Goal: Information Seeking & Learning: Check status

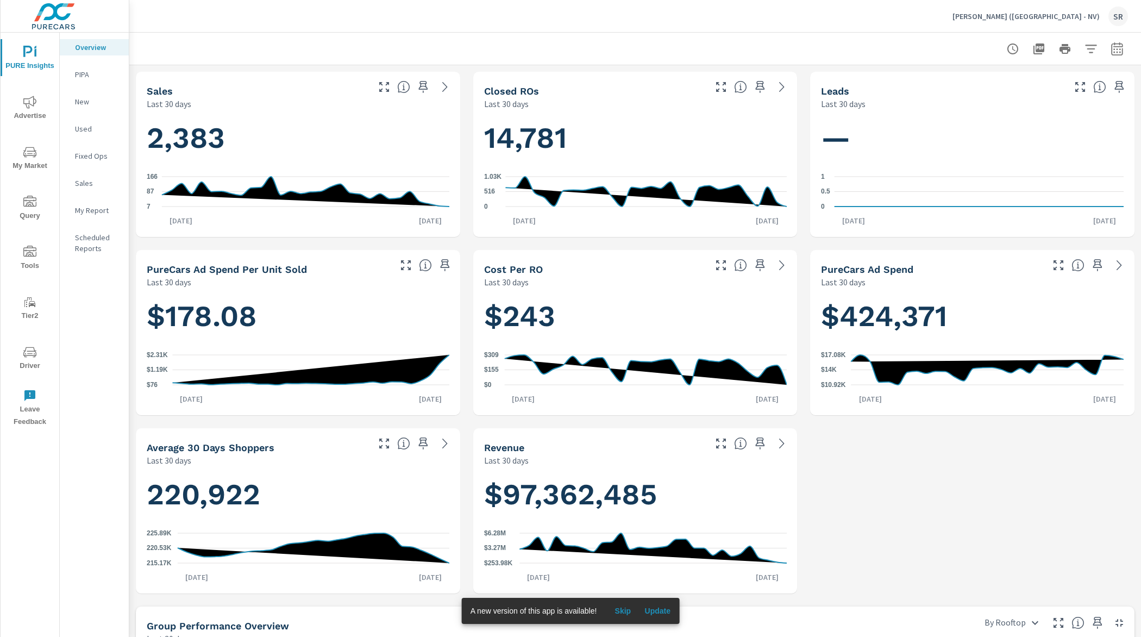
scroll to position [594, 0]
click at [34, 107] on icon "nav menu" at bounding box center [29, 102] width 13 height 13
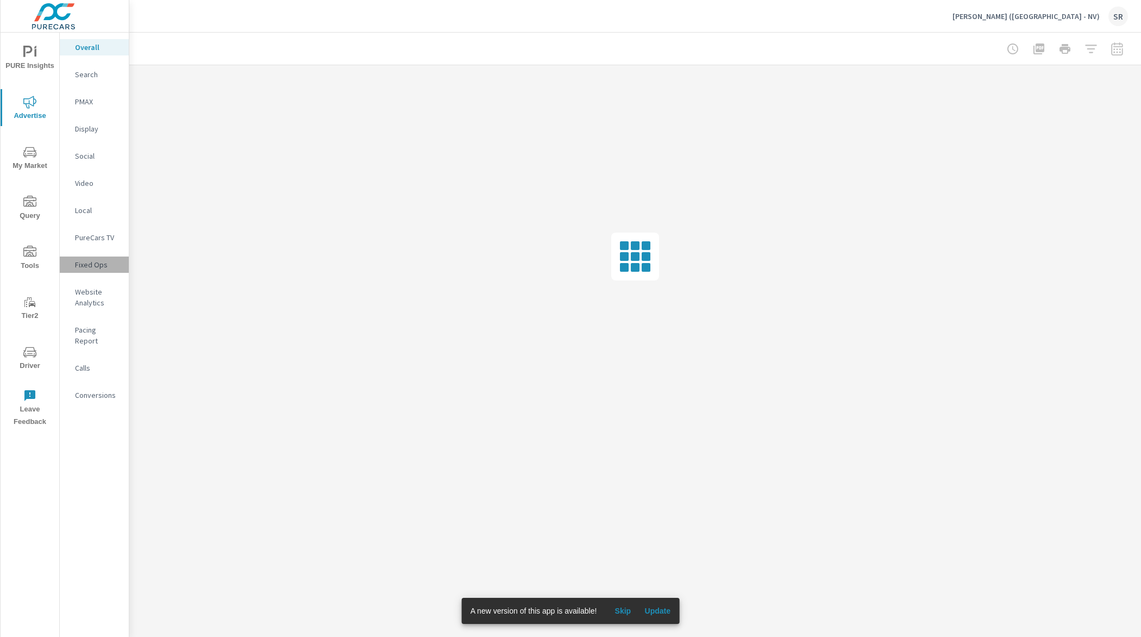
click at [90, 269] on p "Fixed Ops" at bounding box center [97, 264] width 45 height 11
click at [91, 268] on p "Fixed Ops" at bounding box center [97, 264] width 45 height 11
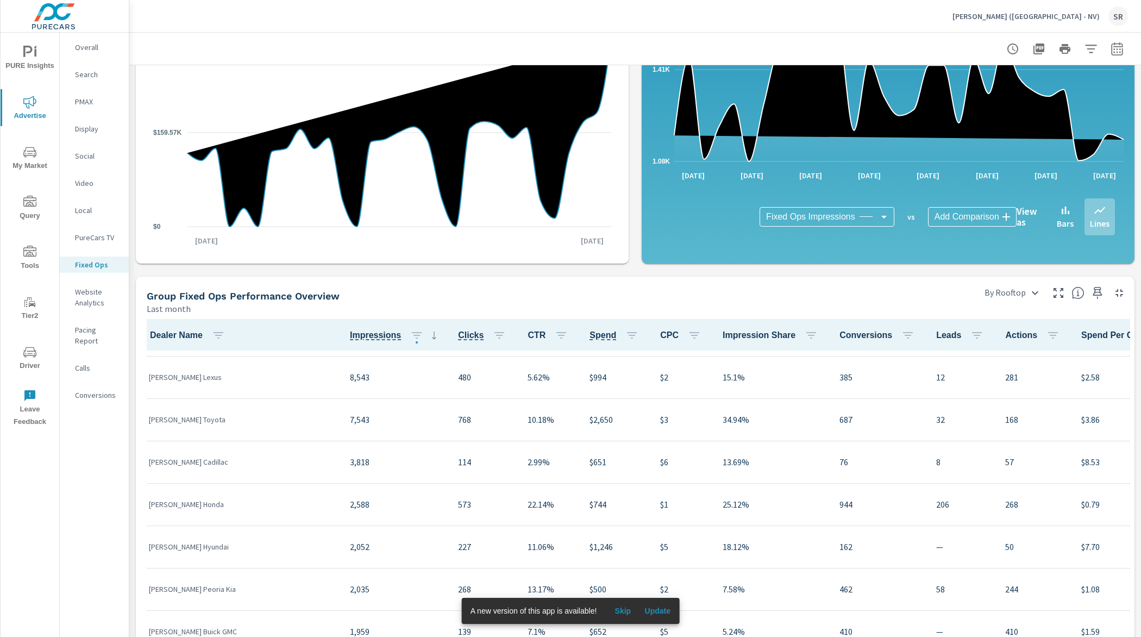
scroll to position [52, 0]
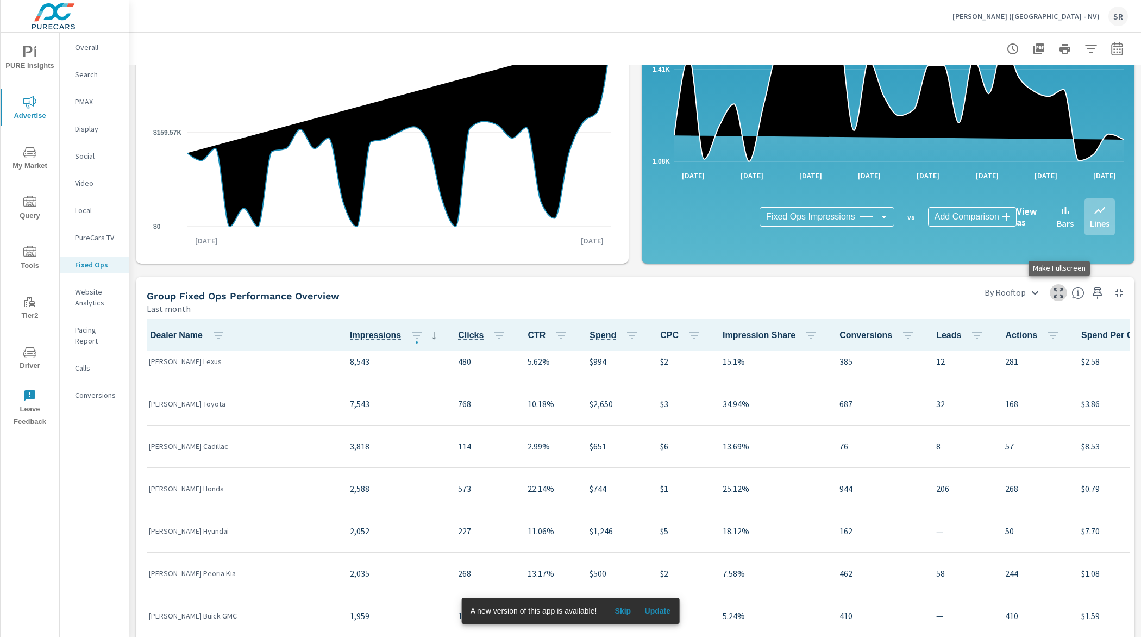
click at [1062, 294] on icon "button" at bounding box center [1058, 292] width 13 height 13
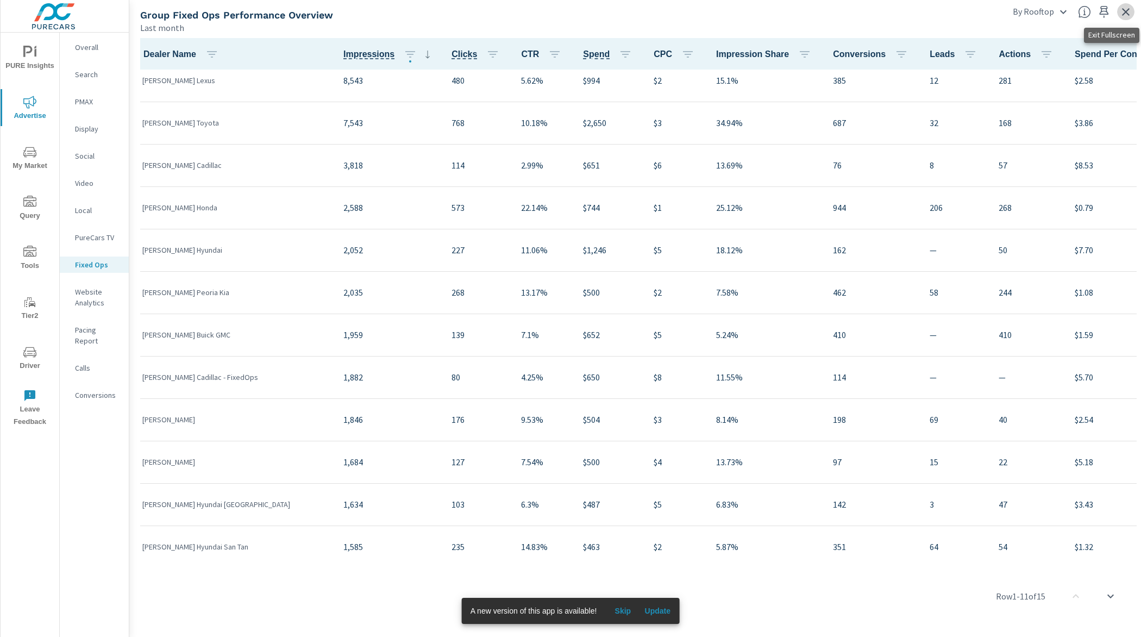
click at [1126, 14] on icon "button" at bounding box center [1126, 11] width 13 height 13
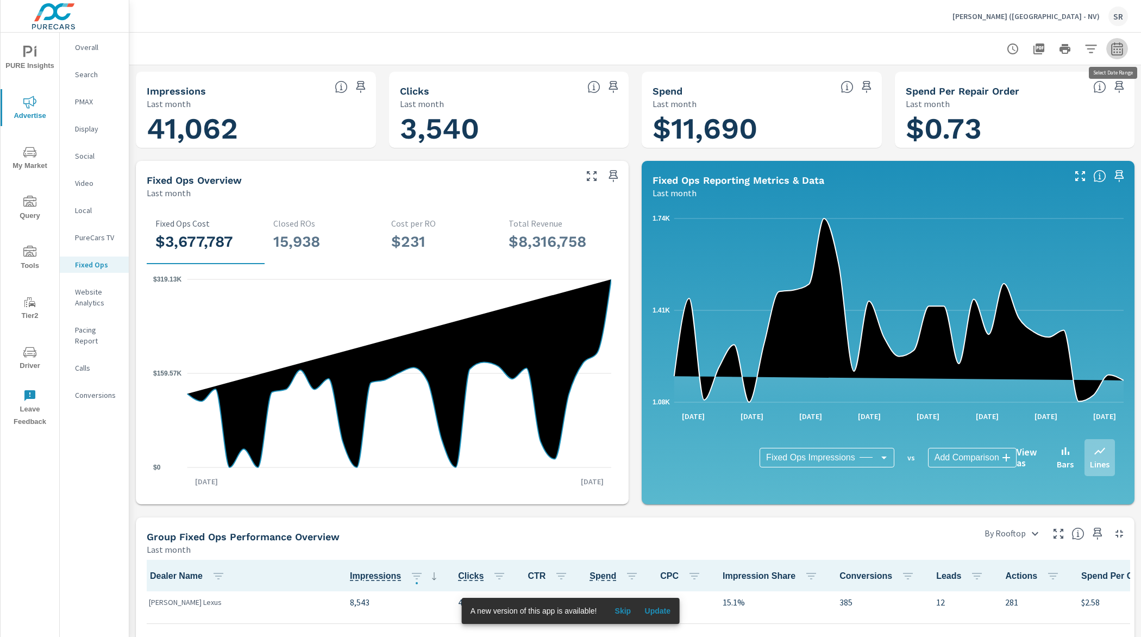
click at [1127, 47] on button "button" at bounding box center [1118, 49] width 22 height 22
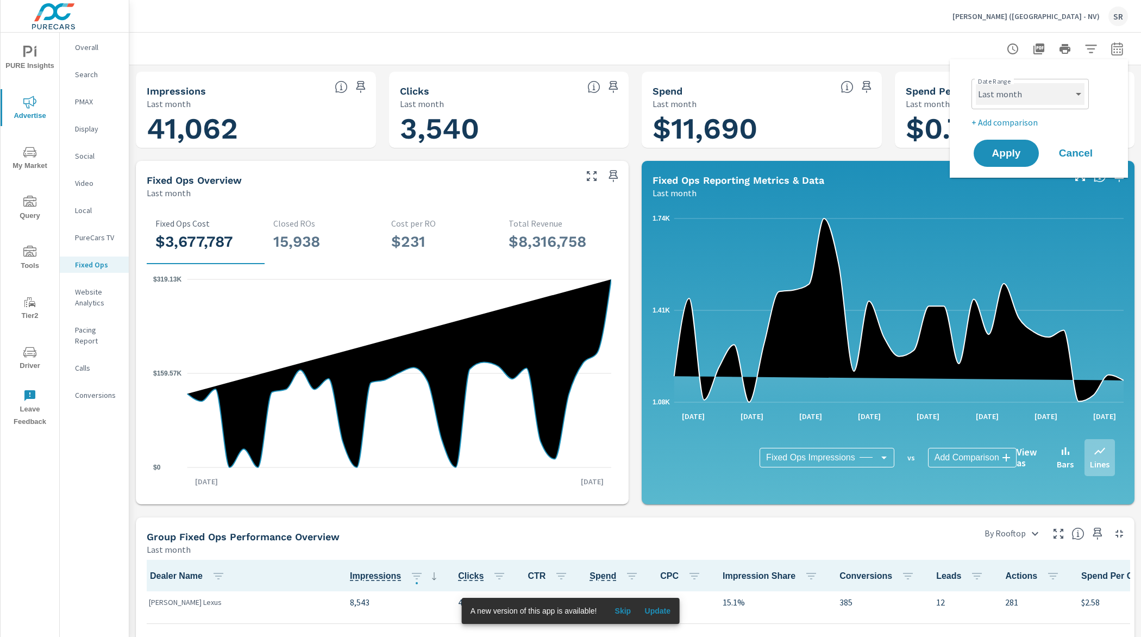
click at [1045, 104] on select "Custom [DATE] Last week Last 7 days Last 14 days Last 30 days Last 45 days Last…" at bounding box center [1030, 94] width 109 height 22
click at [976, 83] on select "Custom [DATE] Last week Last 7 days Last 14 days Last 30 days Last 45 days Last…" at bounding box center [1030, 94] width 109 height 22
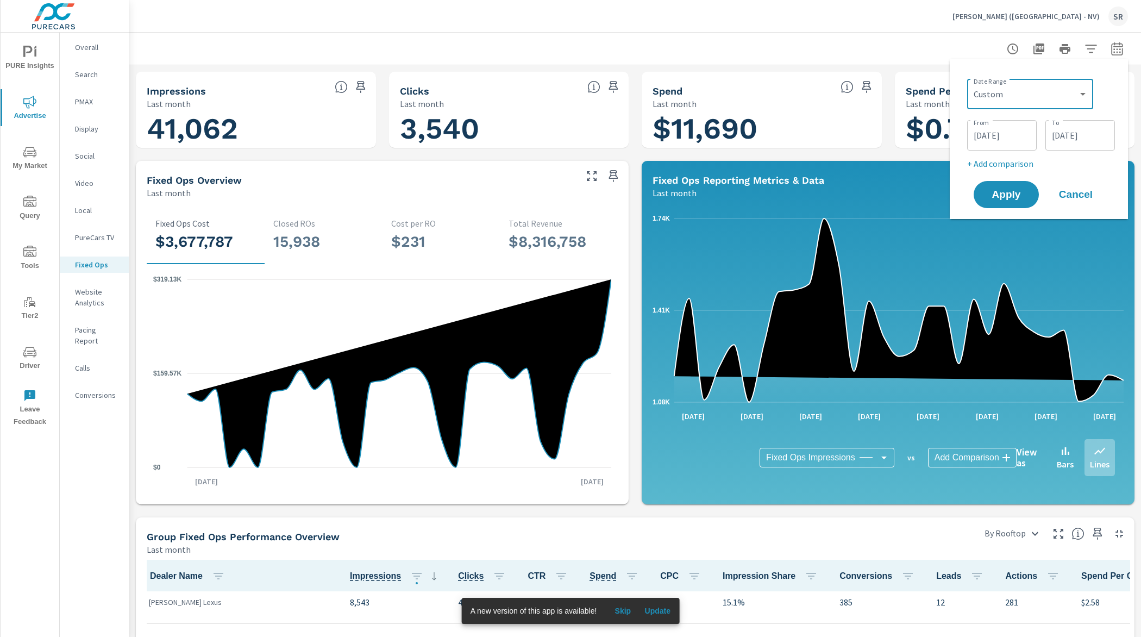
click at [1015, 139] on input "[DATE]" at bounding box center [1002, 135] width 61 height 22
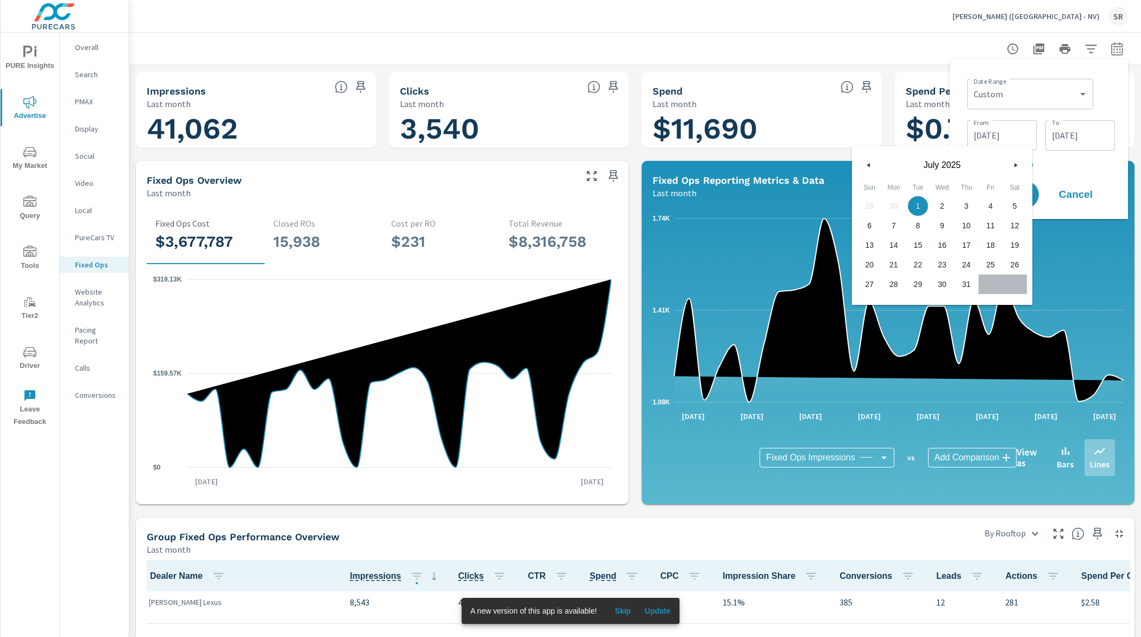
click at [1015, 165] on icon "button" at bounding box center [1017, 165] width 5 height 4
click at [1017, 164] on icon "button" at bounding box center [1017, 165] width 5 height 4
click at [1015, 165] on icon "button" at bounding box center [1017, 165] width 5 height 4
click at [873, 168] on button "button" at bounding box center [869, 165] width 13 height 13
click at [1015, 165] on icon "button" at bounding box center [1017, 165] width 5 height 4
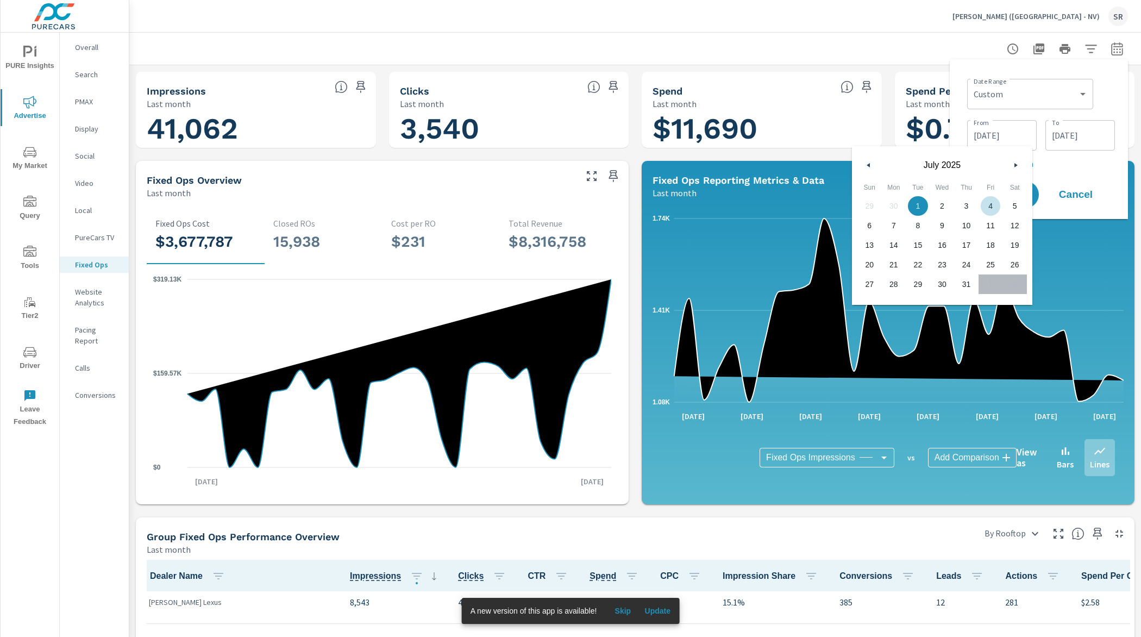
click at [1015, 165] on icon "button" at bounding box center [1017, 165] width 5 height 4
click at [1028, 94] on select "Custom [DATE] Last week Last 7 days Last 14 days Last 30 days Last 45 days Last…" at bounding box center [1030, 94] width 117 height 22
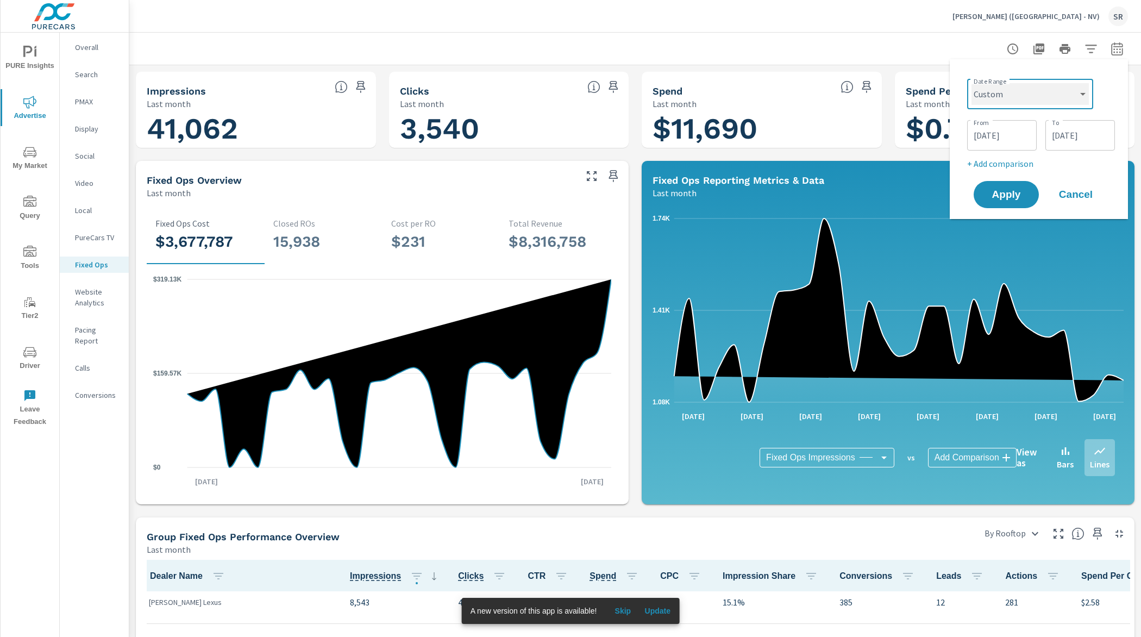
click at [972, 83] on select "Custom [DATE] Last week Last 7 days Last 14 days Last 30 days Last 45 days Last…" at bounding box center [1030, 94] width 117 height 22
select select "Last 30 days"
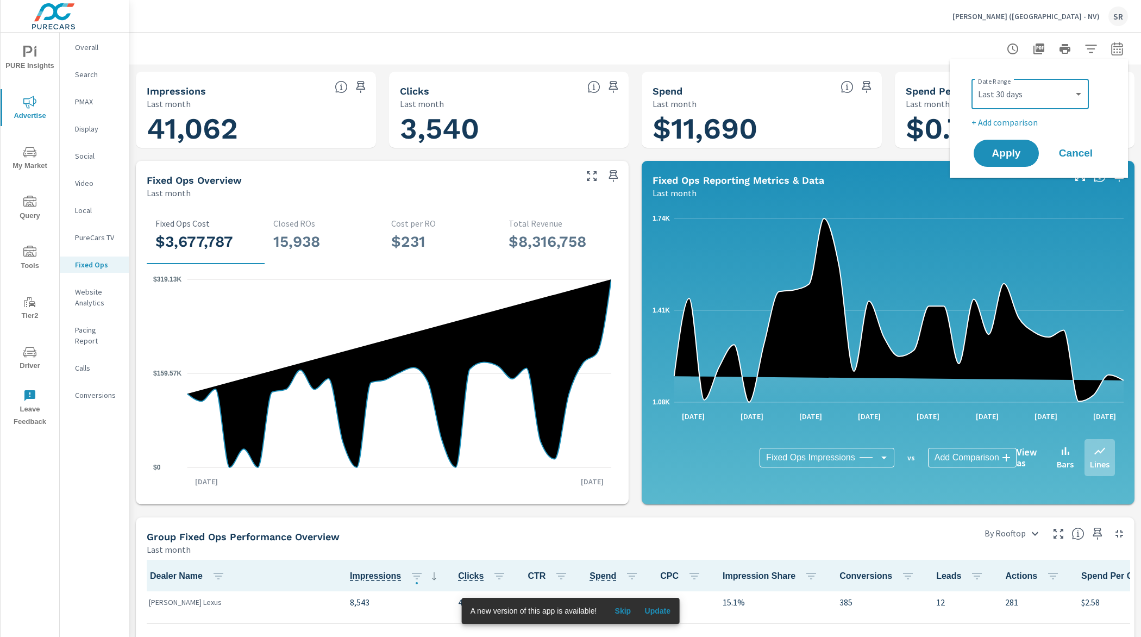
click at [1015, 120] on p "+ Add comparison" at bounding box center [1041, 122] width 139 height 13
select select "Previous period"
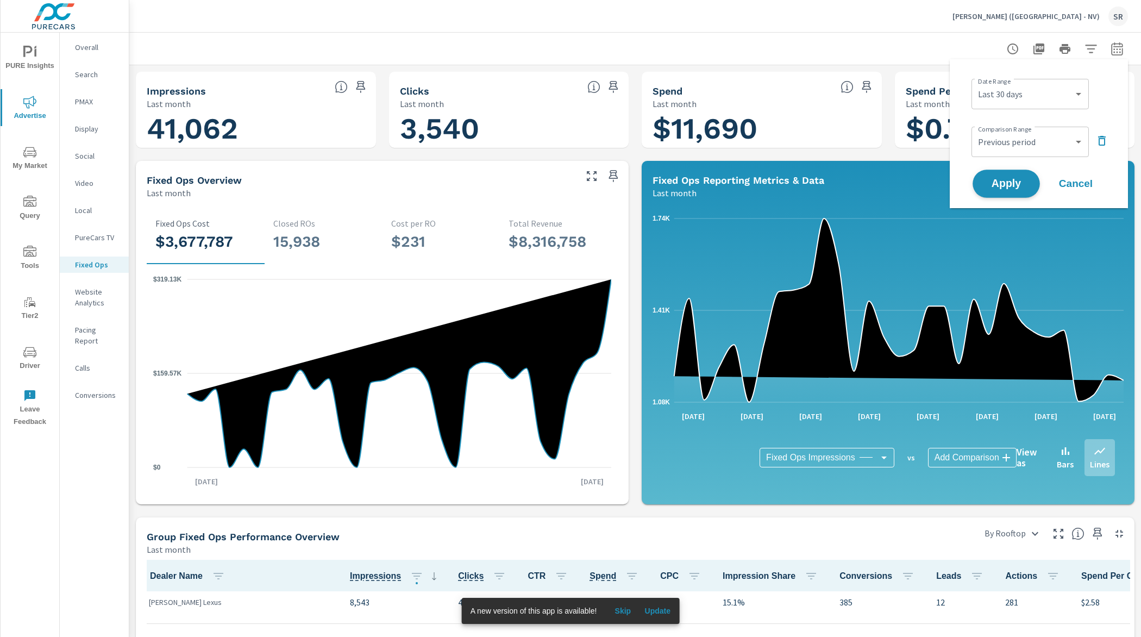
click at [1013, 183] on span "Apply" at bounding box center [1006, 184] width 45 height 10
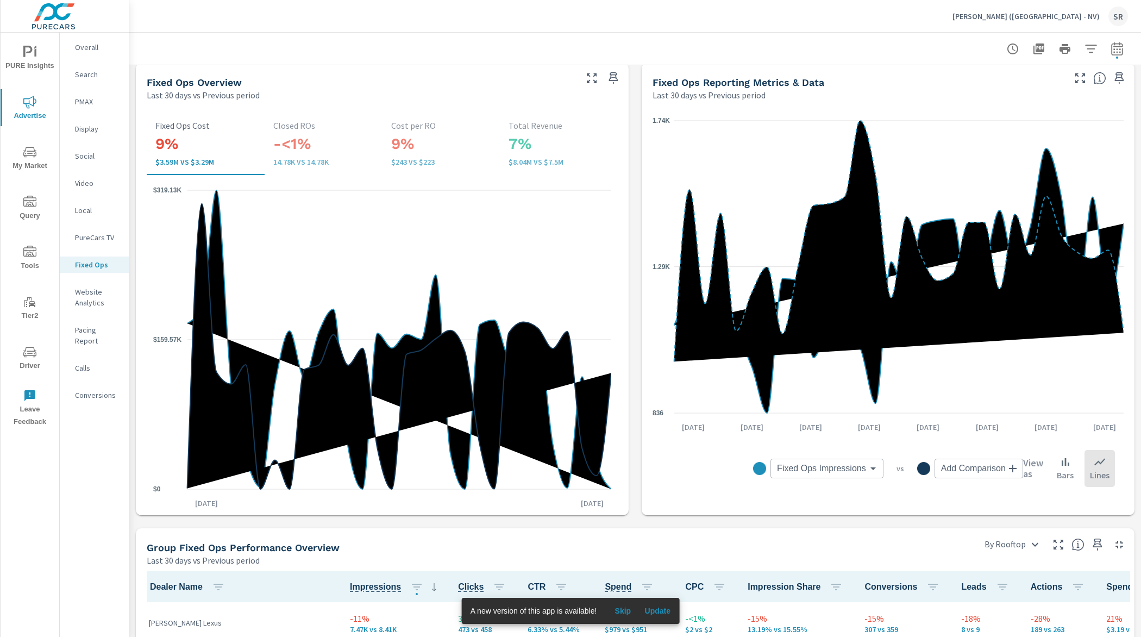
scroll to position [149, 0]
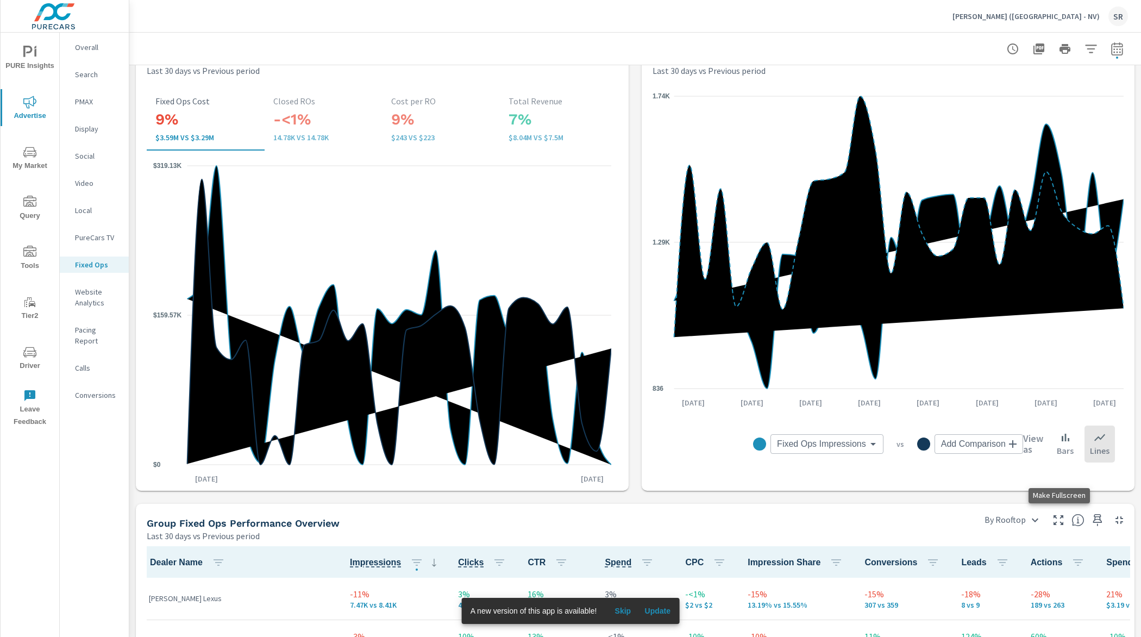
click at [1063, 525] on icon "button" at bounding box center [1058, 520] width 13 height 13
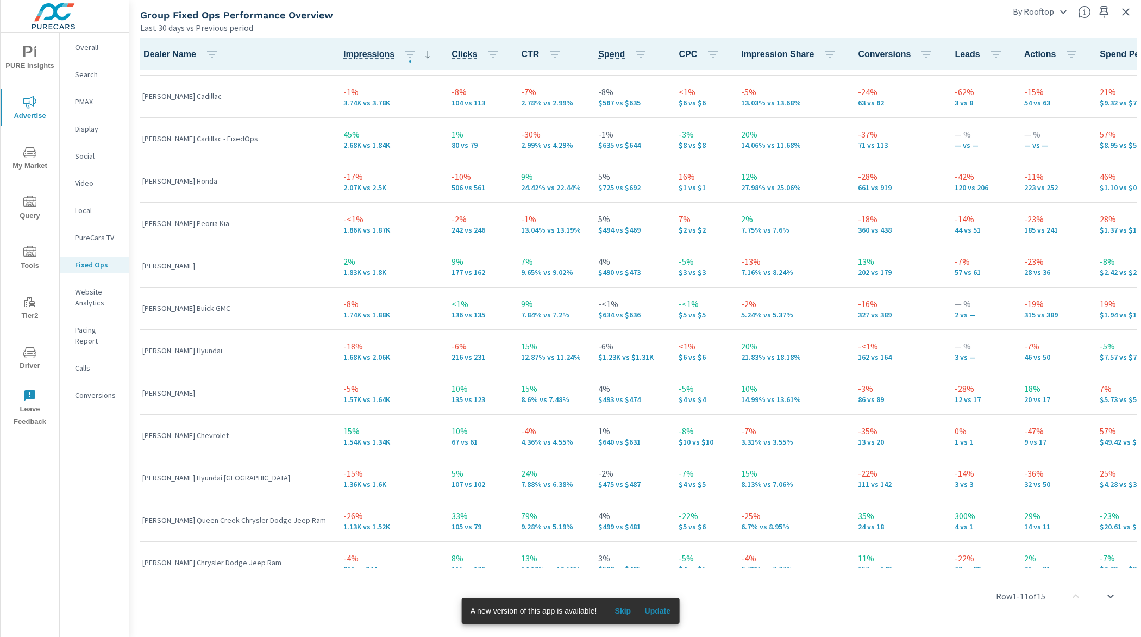
scroll to position [181, 0]
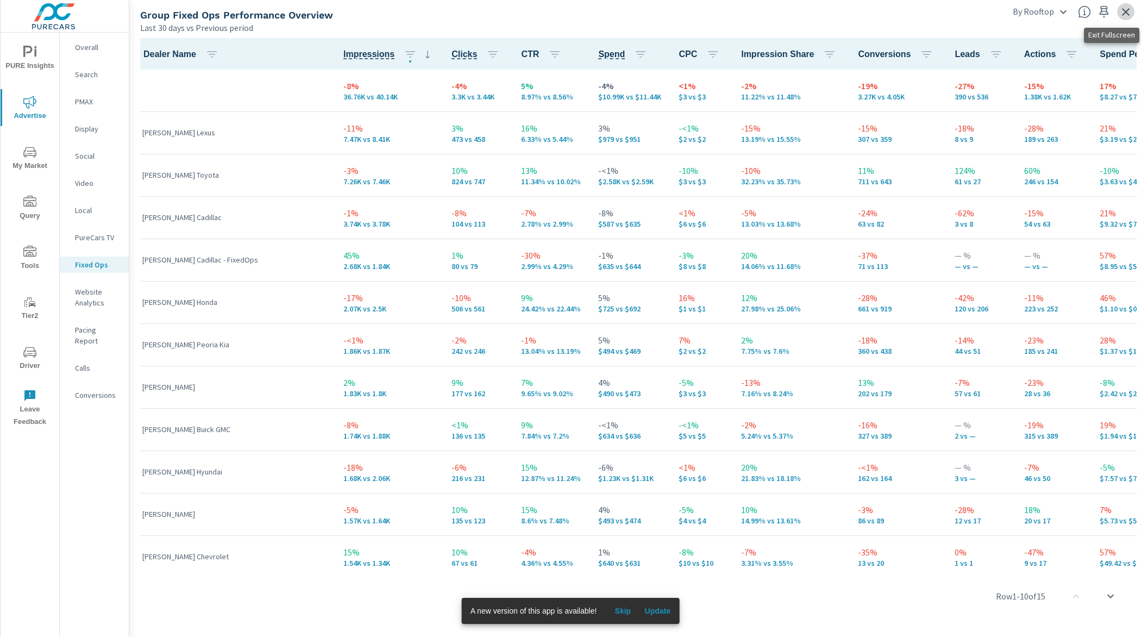
click at [1126, 17] on icon "button" at bounding box center [1126, 11] width 13 height 13
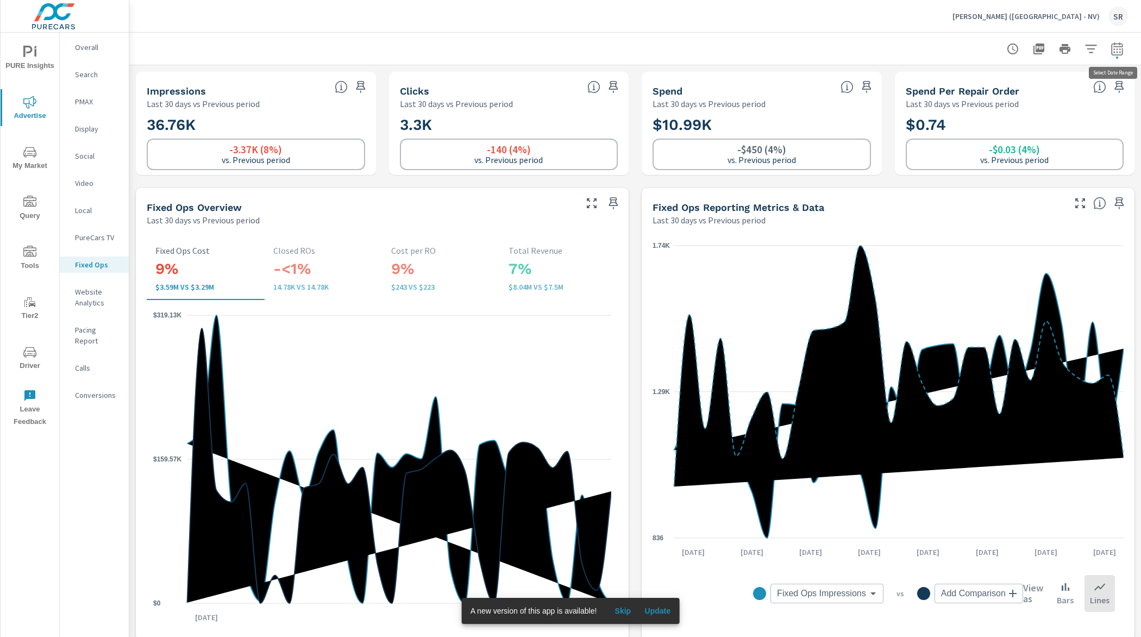
click at [1124, 50] on icon "button" at bounding box center [1117, 48] width 13 height 13
select select "Last 30 days"
select select "Previous period"
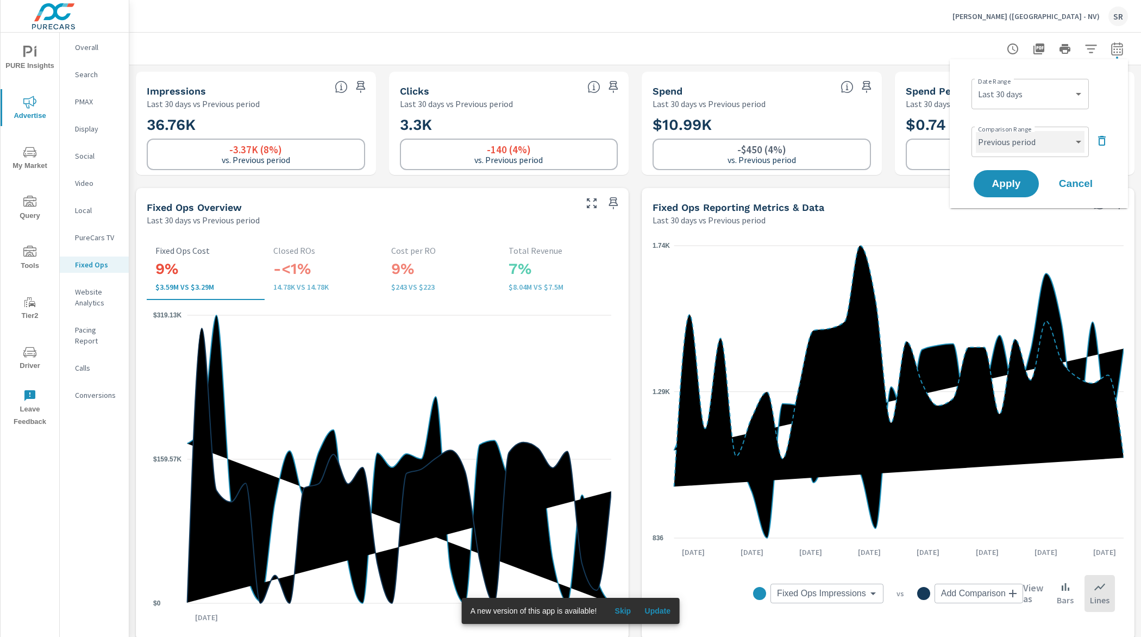
click at [1058, 143] on select "Custom Previous period Previous month Previous year" at bounding box center [1030, 142] width 109 height 22
click at [1096, 144] on icon "button" at bounding box center [1102, 140] width 13 height 13
click at [1066, 109] on div "Date Range Custom [DATE] Last week Last 7 days Last 14 days Last 30 days Last 4…" at bounding box center [1041, 92] width 139 height 37
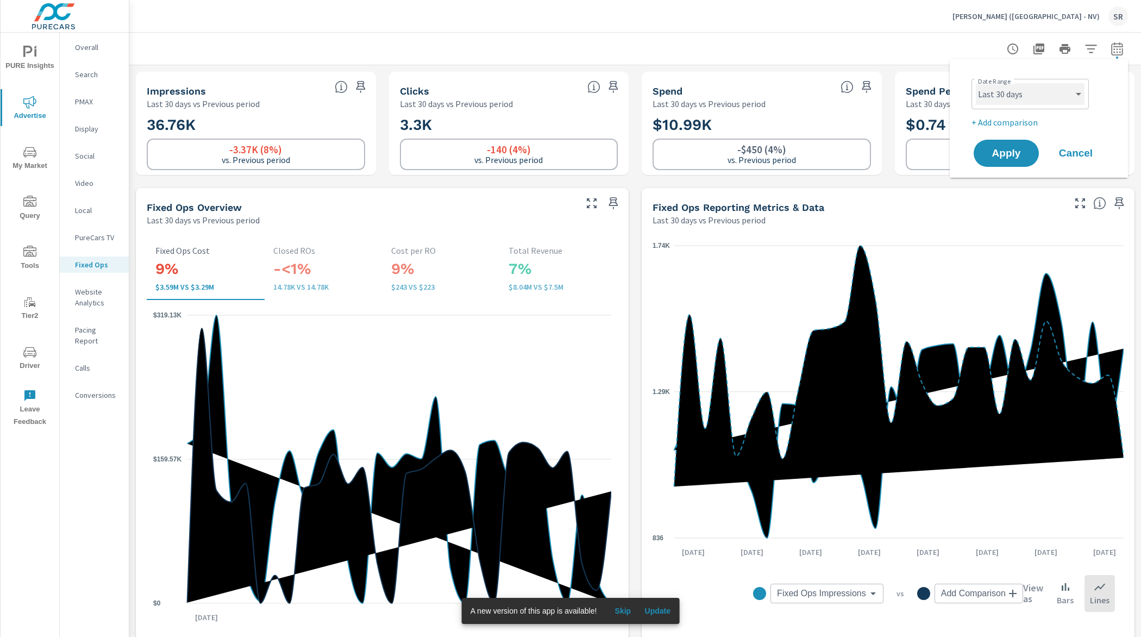
click at [1066, 102] on select "Custom [DATE] Last week Last 7 days Last 14 days Last 30 days Last 45 days Last…" at bounding box center [1030, 94] width 109 height 22
click at [976, 83] on select "Custom [DATE] Last week Last 7 days Last 14 days Last 30 days Last 45 days Last…" at bounding box center [1030, 94] width 109 height 22
select select "Month to date"
click at [1021, 120] on p "+ Add comparison" at bounding box center [1041, 122] width 139 height 13
select select "Previous period"
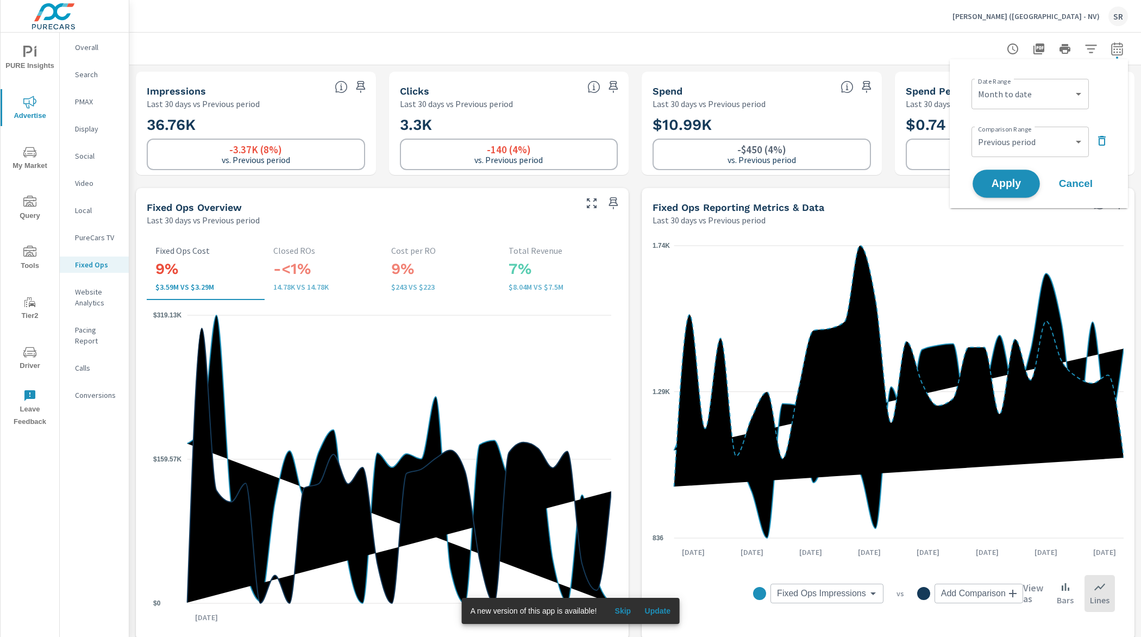
click at [997, 179] on span "Apply" at bounding box center [1006, 184] width 45 height 10
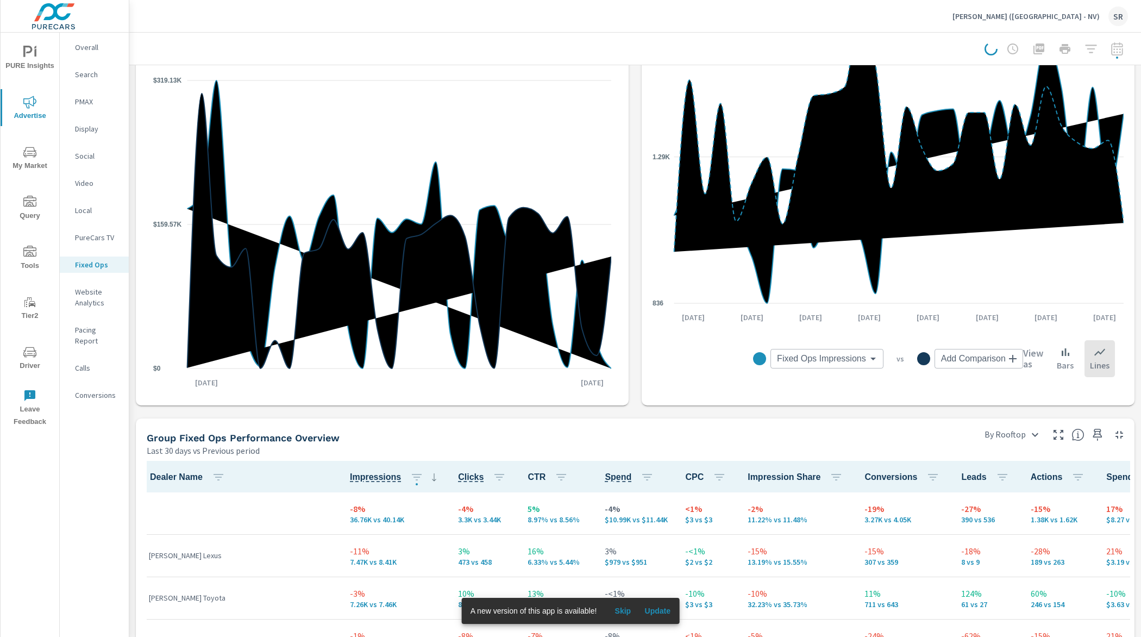
scroll to position [291, 0]
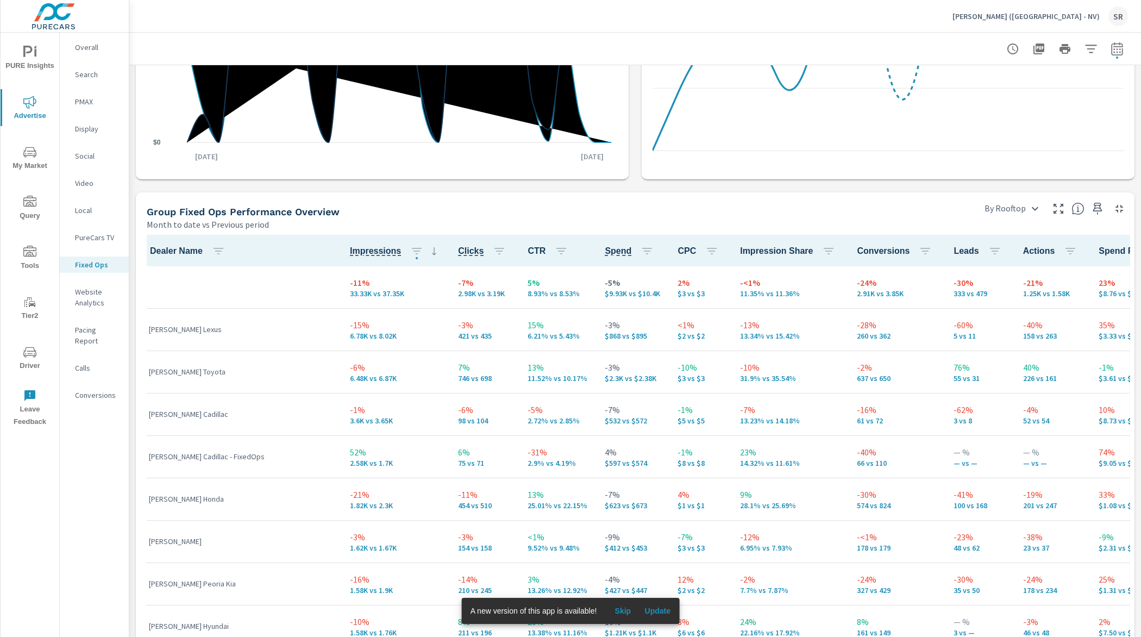
scroll to position [139, 0]
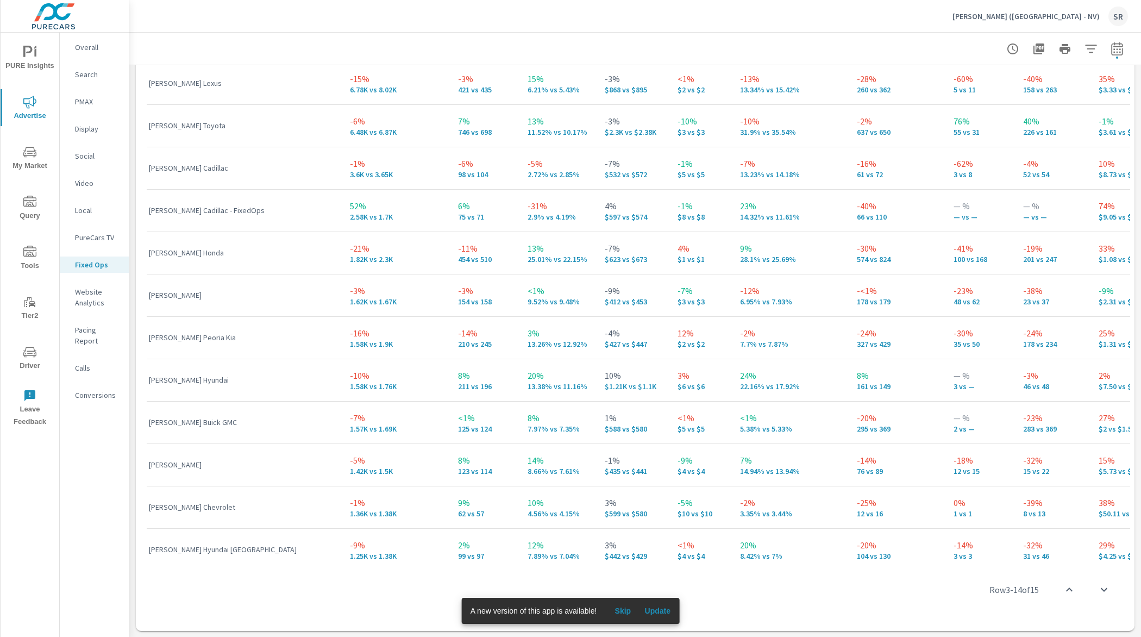
scroll to position [409, 0]
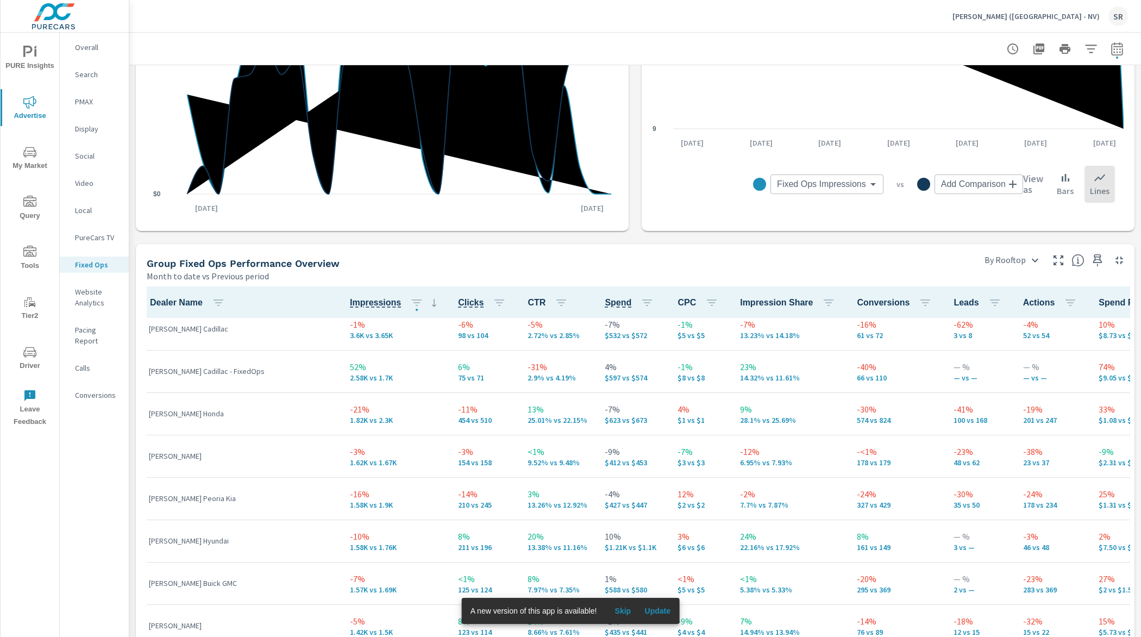
scroll to position [139, 0]
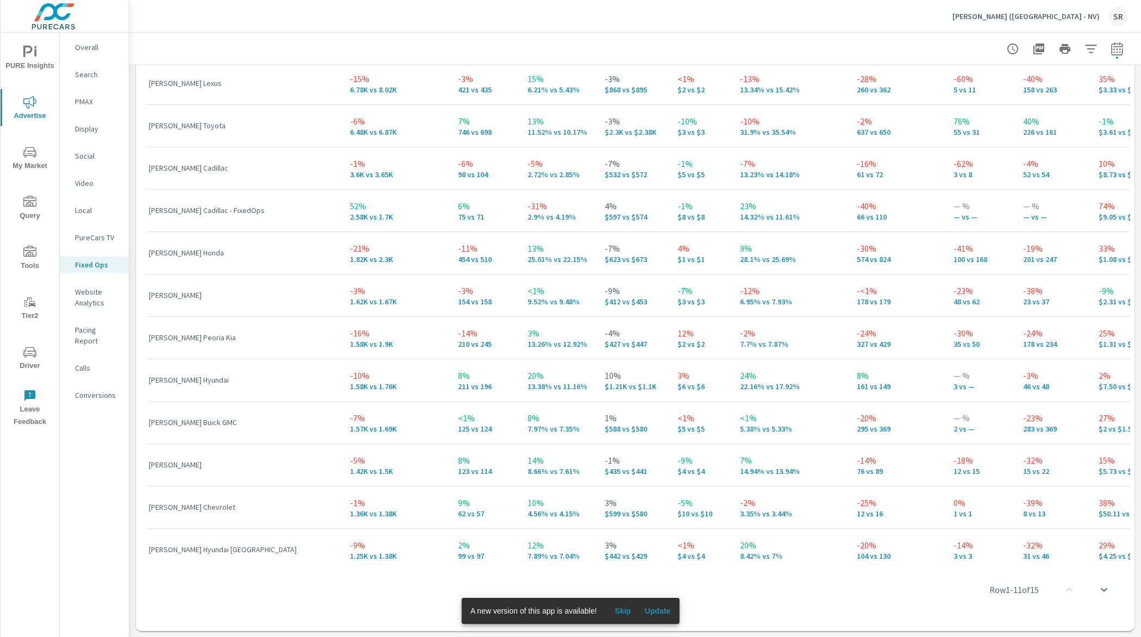
scroll to position [139, 0]
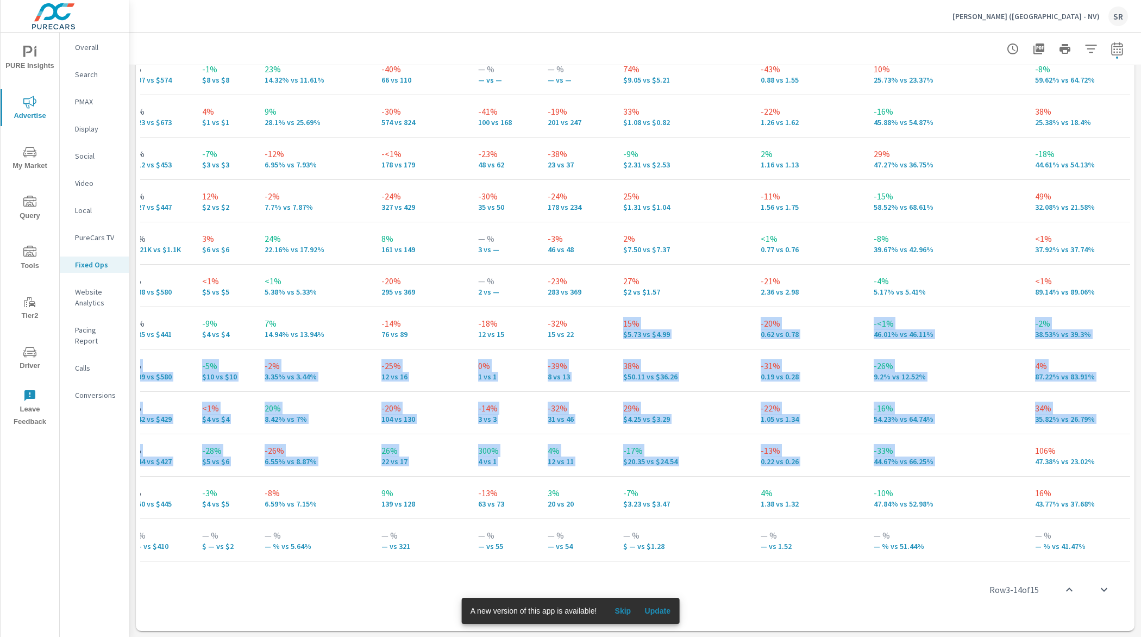
drag, startPoint x: 1125, startPoint y: 331, endPoint x: 1128, endPoint y: 437, distance: 106.1
click at [1128, 437] on div "Dealer Name Impressions Clicks CTR Spend CPC Impression Share Conversions Leads…" at bounding box center [635, 275] width 990 height 573
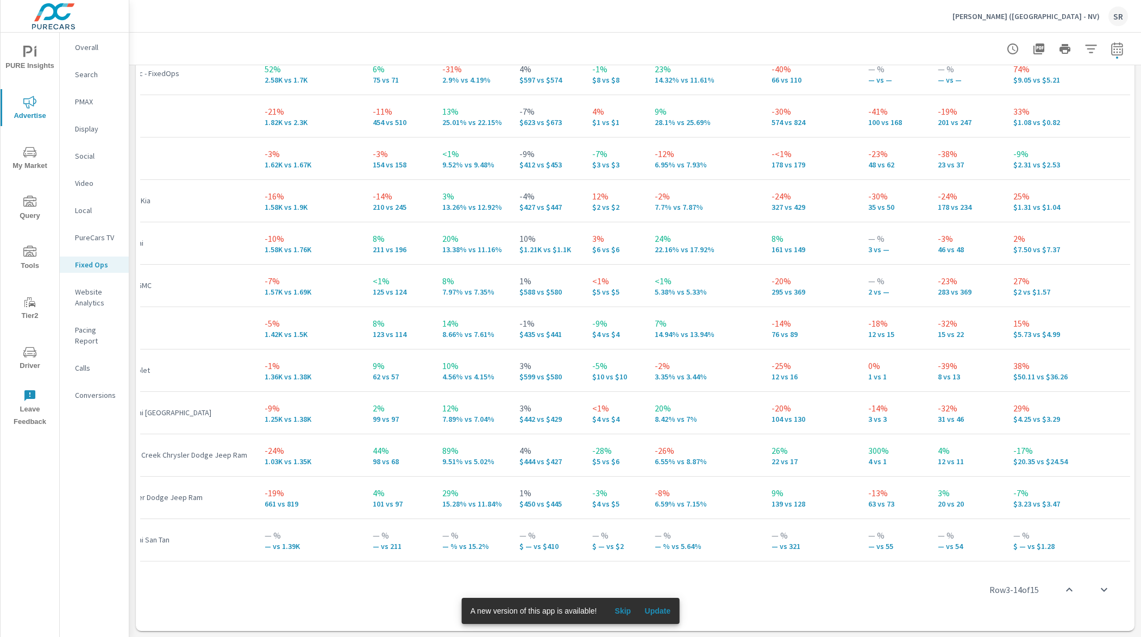
scroll to position [139, 0]
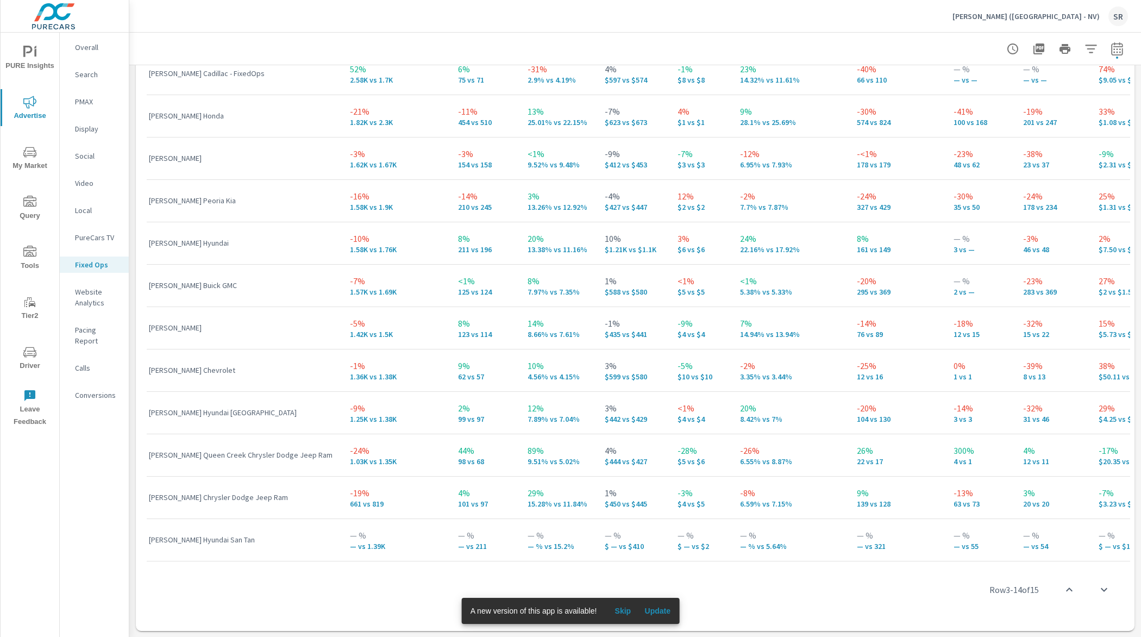
drag, startPoint x: 1030, startPoint y: 555, endPoint x: 582, endPoint y: 570, distance: 448.2
click at [584, 571] on div "Dealer Name Impressions Clicks CTR Spend CPC Impression Share Conversions Leads…" at bounding box center [635, 308] width 990 height 638
